Goal: Task Accomplishment & Management: Complete application form

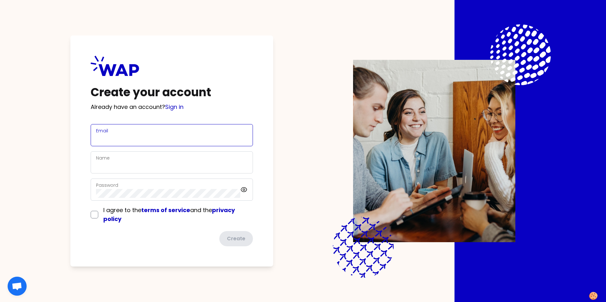
click at [119, 141] on input "Email" at bounding box center [171, 139] width 151 height 9
type input "[PERSON_NAME][EMAIL_ADDRESS][DOMAIN_NAME]"
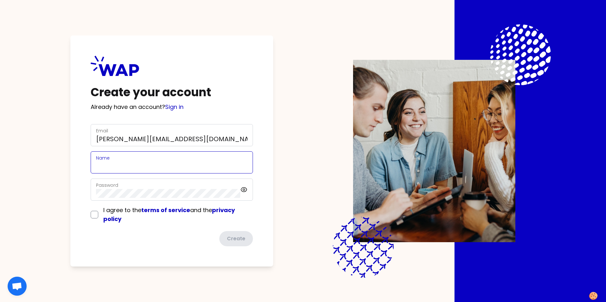
type input "VORMS [PERSON_NAME]"
click at [95, 213] on input "checkbox" at bounding box center [95, 215] width 8 height 8
checkbox input "true"
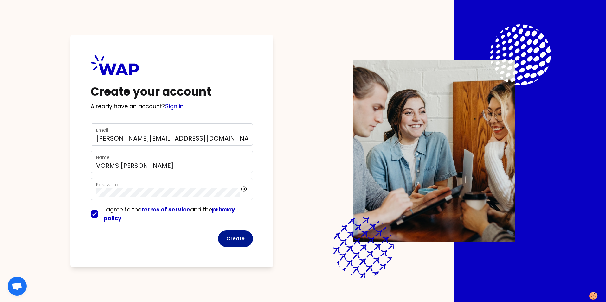
click at [235, 238] on button "Create" at bounding box center [235, 239] width 35 height 16
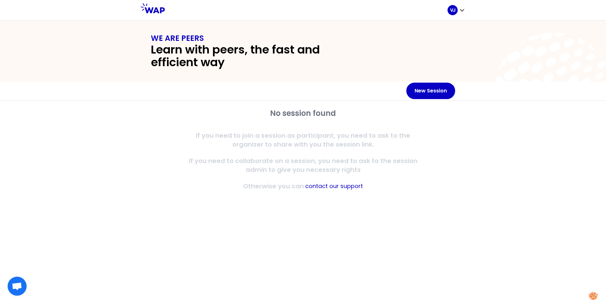
click at [17, 287] on span "Ouvrir le chat" at bounding box center [17, 287] width 10 height 9
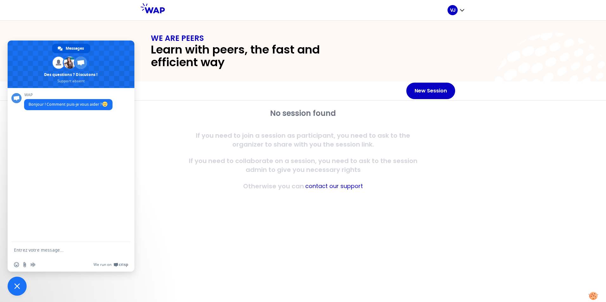
click at [19, 286] on span "Fermer le chat" at bounding box center [17, 286] width 6 height 6
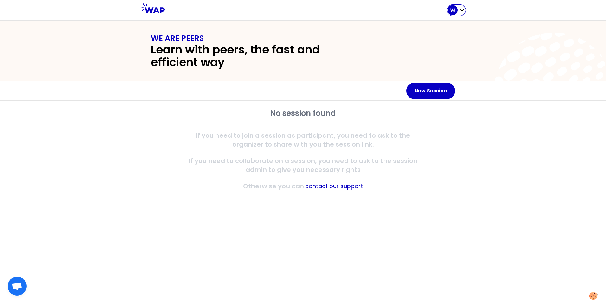
click at [460, 10] on icon "button" at bounding box center [462, 11] width 4 height 2
click at [444, 28] on span "Home page" at bounding box center [442, 26] width 33 height 9
click at [461, 10] on icon "button" at bounding box center [462, 11] width 4 height 2
click at [439, 41] on span "My profile" at bounding box center [440, 43] width 28 height 9
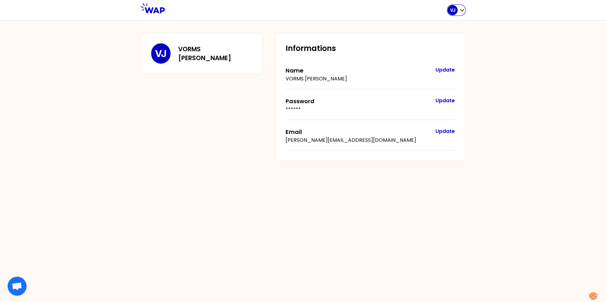
click at [462, 11] on icon "button" at bounding box center [462, 10] width 6 height 6
click at [439, 54] on span "Logout" at bounding box center [435, 54] width 19 height 9
